Goal: Complete application form

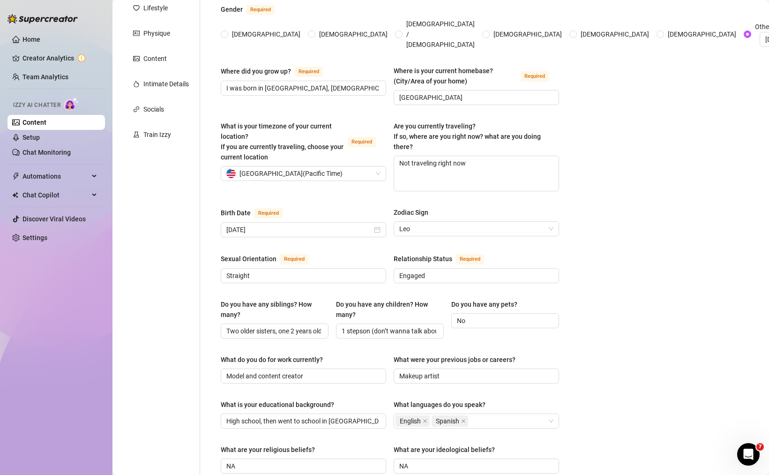
scroll to position [169, 0]
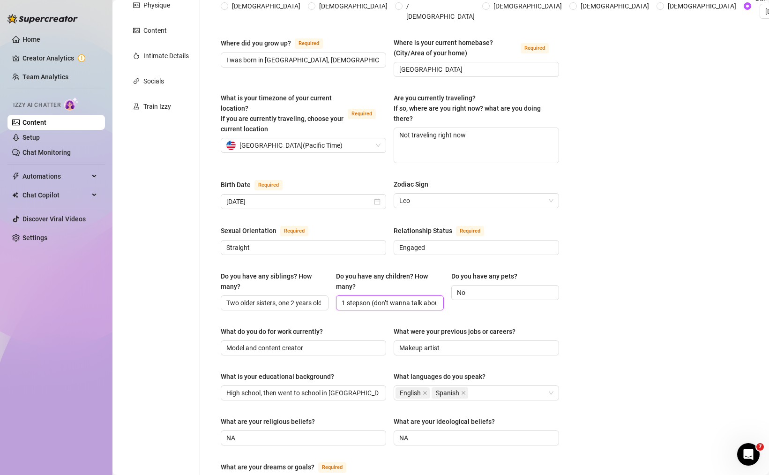
click at [405, 298] on input "1 stepson (don’t wanna talk about it, just change the subject if it comes up)" at bounding box center [389, 303] width 95 height 10
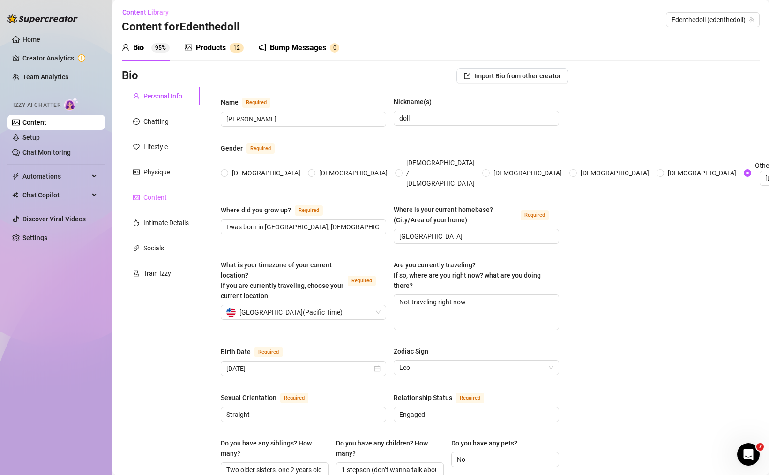
scroll to position [0, 0]
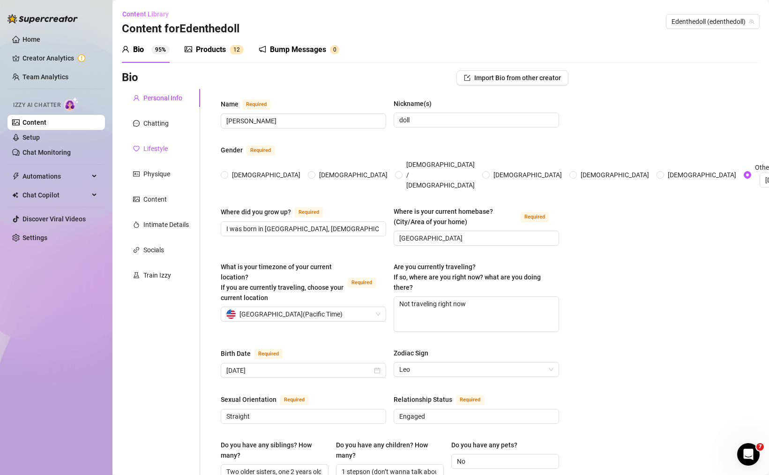
click at [157, 149] on div "Lifestyle" at bounding box center [155, 148] width 24 height 10
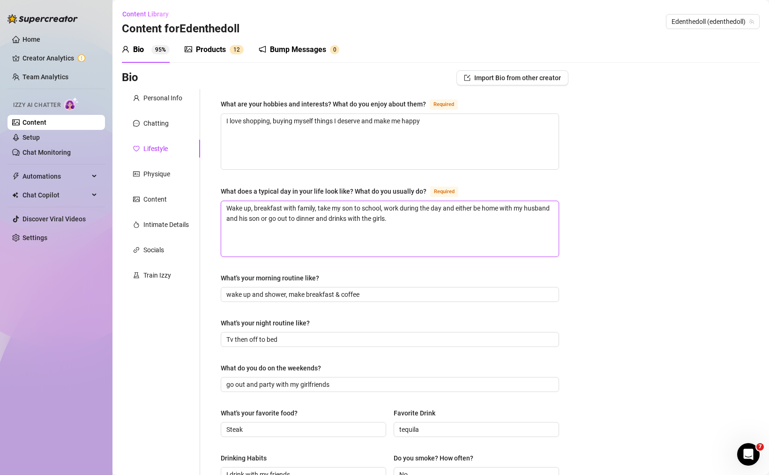
drag, startPoint x: 268, startPoint y: 232, endPoint x: 218, endPoint y: 172, distance: 78.1
click at [218, 172] on div "What are your hobbies and interests? What do you enjoy about them? Required I l…" at bounding box center [389, 405] width 357 height 632
click at [317, 228] on textarea "Wake up, breakfast with family, take my son to school, work during the day and …" at bounding box center [390, 228] width 338 height 55
drag, startPoint x: 317, startPoint y: 207, endPoint x: 384, endPoint y: 208, distance: 67.0
click at [384, 208] on textarea "Wake up, breakfast with family, take my son to school, work during the day and …" at bounding box center [390, 228] width 338 height 55
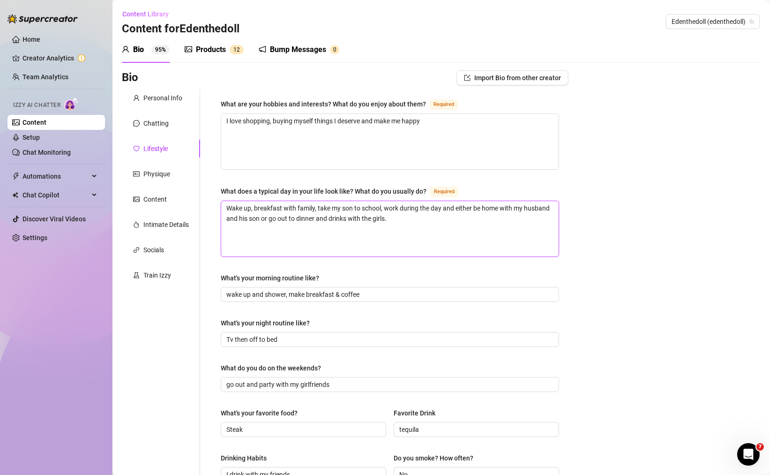
type textarea "Wake up, breakfast with family,work during the day and either be home with my h…"
type textarea "Wake up, breakfast with family, work during the day and either be home with my …"
drag, startPoint x: 334, startPoint y: 230, endPoint x: 201, endPoint y: 191, distance: 138.6
click at [201, 191] on div "What are your hobbies and interests? What do you enjoy about them? Required I l…" at bounding box center [384, 405] width 368 height 632
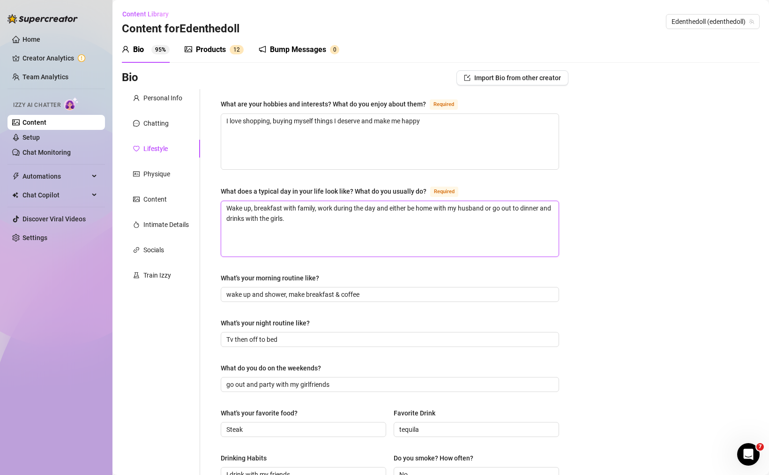
click at [371, 210] on textarea "Wake up, breakfast with family, work during the day and either be home with my …" at bounding box center [390, 228] width 338 height 55
click at [292, 194] on div "What does a typical day in your life look like? What do you usually do?" at bounding box center [324, 191] width 206 height 10
click at [292, 201] on textarea "Wake up, breakfast with family, work during the day and either be home with my …" at bounding box center [390, 228] width 338 height 55
click at [292, 194] on div "What does a typical day in your life look like? What do you usually do?" at bounding box center [324, 191] width 206 height 10
click at [292, 201] on textarea "Wake up, breakfast with family, work during the day and either be home with my …" at bounding box center [390, 228] width 338 height 55
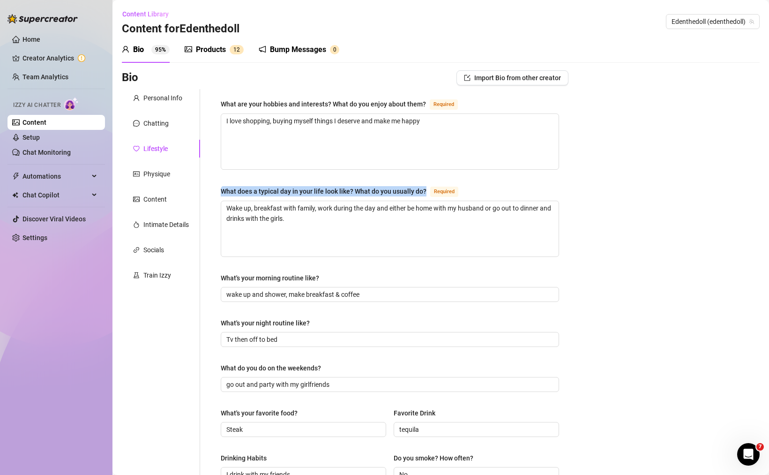
click at [292, 194] on div "What does a typical day in your life look like? What do you usually do?" at bounding box center [324, 191] width 206 height 10
click at [292, 201] on textarea "Wake up, breakfast with family, work during the day and either be home with my …" at bounding box center [390, 228] width 338 height 55
copy div "What does a typical day in your life look like? What do you usually do?"
click at [342, 226] on textarea "Wake up, breakfast with family, work during the day and either be home with my …" at bounding box center [390, 228] width 338 height 55
type textarea "Wake up, breakfast with family, work during the day and either be home with my …"
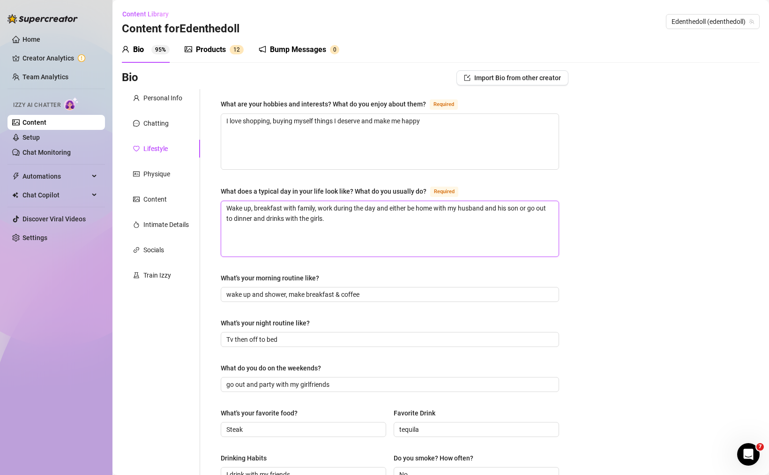
click at [490, 209] on textarea "Wake up, breakfast with family, work during the day and either be home with my …" at bounding box center [390, 228] width 338 height 55
drag, startPoint x: 486, startPoint y: 208, endPoint x: 520, endPoint y: 207, distance: 34.2
click at [520, 207] on textarea "Wake up, breakfast with family, work during the day and either be home with my …" at bounding box center [390, 228] width 338 height 55
type textarea "Wake up, breakfast with family, work during the day and either be home with my …"
drag, startPoint x: 319, startPoint y: 220, endPoint x: 204, endPoint y: 192, distance: 118.7
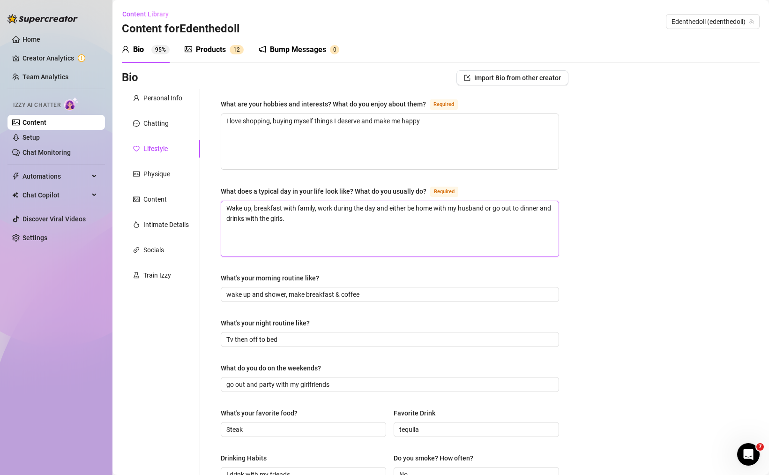
click at [204, 192] on div "What are your hobbies and interests? What do you enjoy about them? Required I l…" at bounding box center [384, 405] width 368 height 632
type textarea "Wake up, breakfast with family, work during the day and either be home with my …"
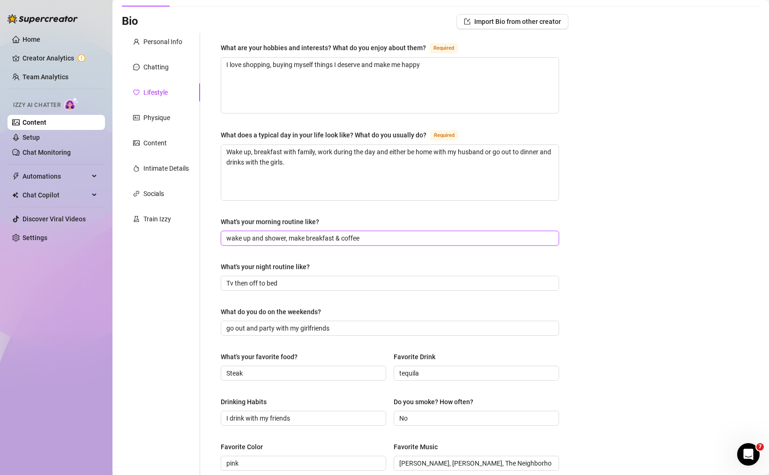
click at [396, 238] on input "wake up and shower, make breakfast & coffee" at bounding box center [388, 238] width 325 height 10
